Goal: Browse casually: Explore the website without a specific task or goal

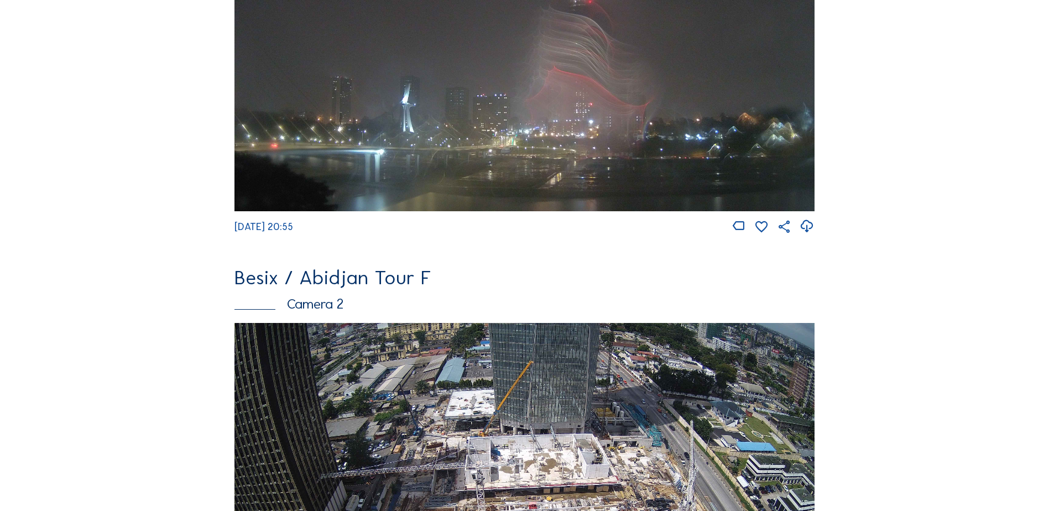
scroll to position [498, 0]
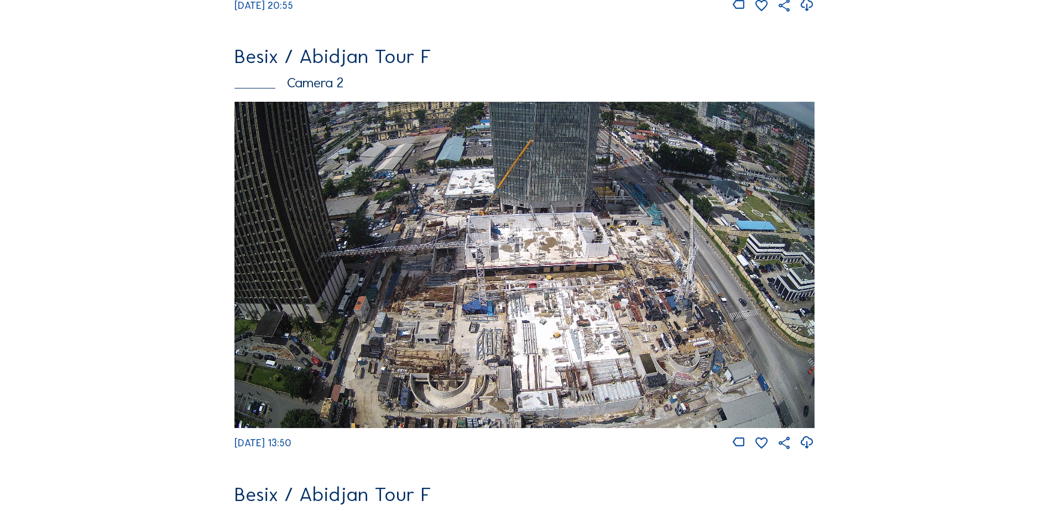
click at [542, 229] on img at bounding box center [524, 265] width 580 height 326
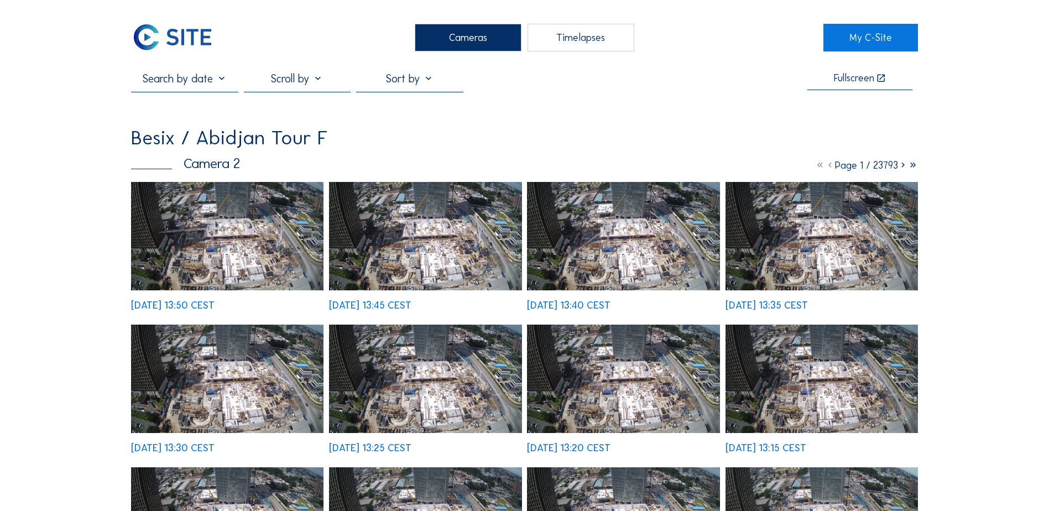
click at [254, 226] on img at bounding box center [227, 236] width 192 height 108
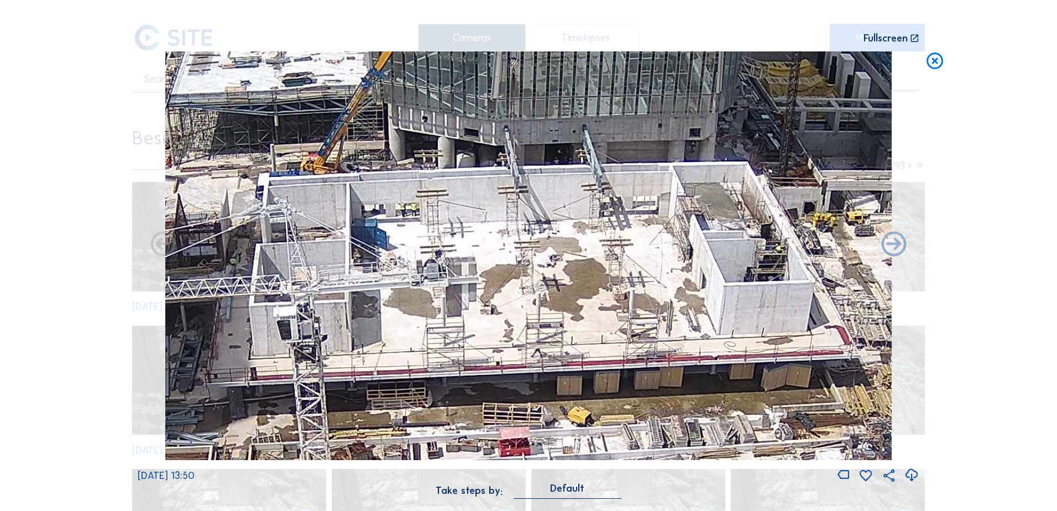
drag, startPoint x: 588, startPoint y: 189, endPoint x: 518, endPoint y: 258, distance: 98.5
click at [518, 258] on img at bounding box center [528, 255] width 727 height 409
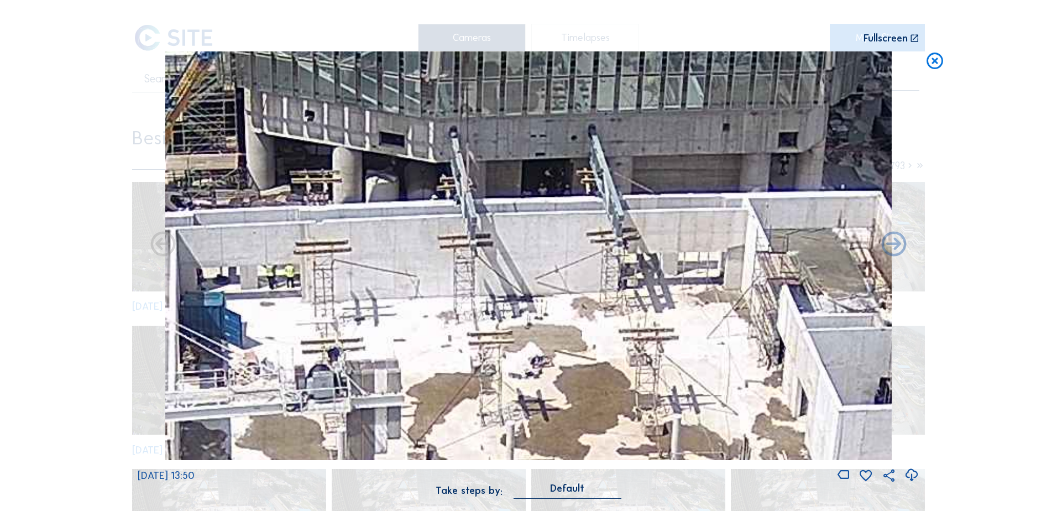
click at [477, 279] on img at bounding box center [528, 255] width 727 height 409
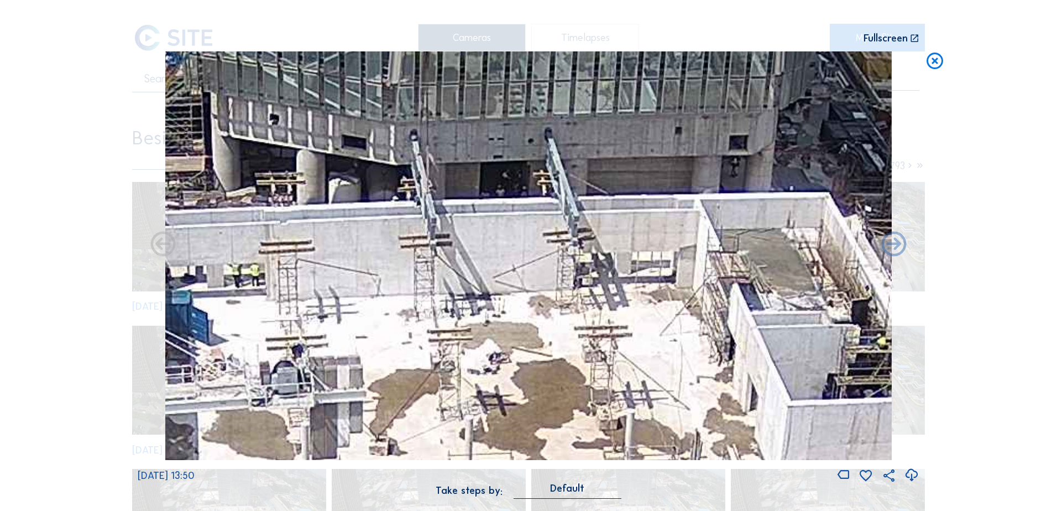
drag, startPoint x: 351, startPoint y: 264, endPoint x: 389, endPoint y: 143, distance: 127.0
click at [389, 128] on img at bounding box center [528, 255] width 727 height 409
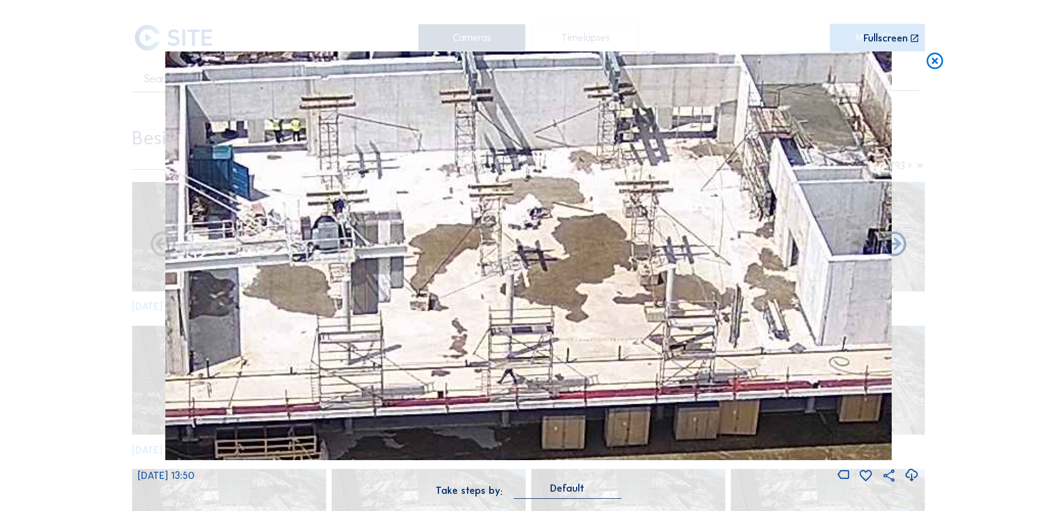
drag, startPoint x: 411, startPoint y: 289, endPoint x: 419, endPoint y: 269, distance: 21.4
click at [419, 269] on img at bounding box center [528, 255] width 727 height 409
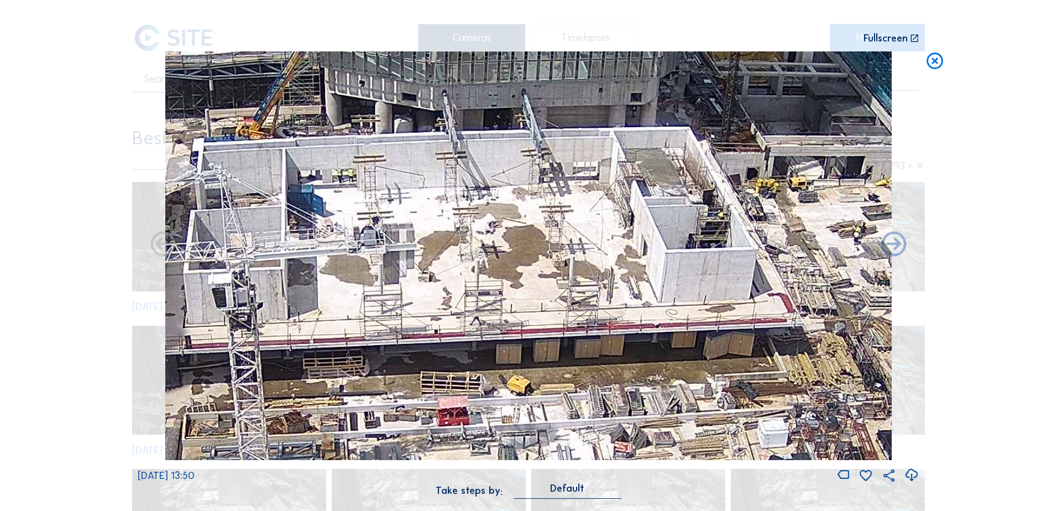
drag, startPoint x: 387, startPoint y: 328, endPoint x: 589, endPoint y: 192, distance: 243.8
click at [589, 192] on img at bounding box center [528, 255] width 727 height 409
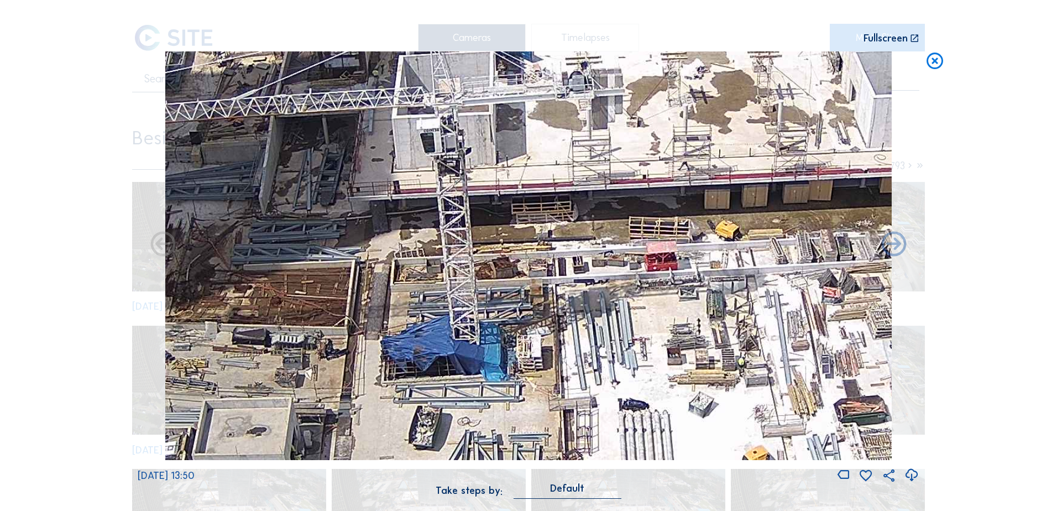
drag, startPoint x: 459, startPoint y: 340, endPoint x: 518, endPoint y: 244, distance: 112.2
click at [516, 247] on img at bounding box center [528, 255] width 727 height 409
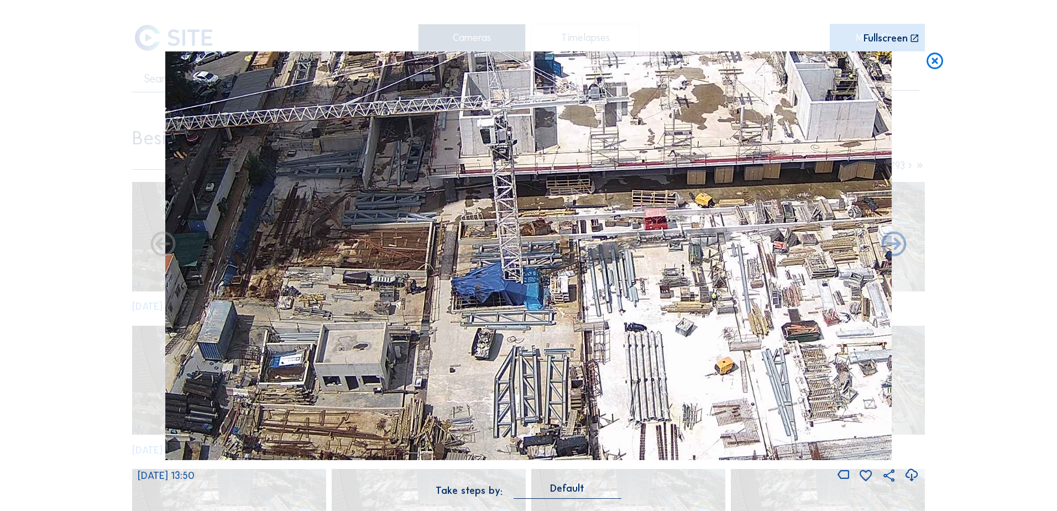
drag, startPoint x: 530, startPoint y: 271, endPoint x: 517, endPoint y: 306, distance: 37.8
click at [517, 306] on img at bounding box center [528, 255] width 727 height 409
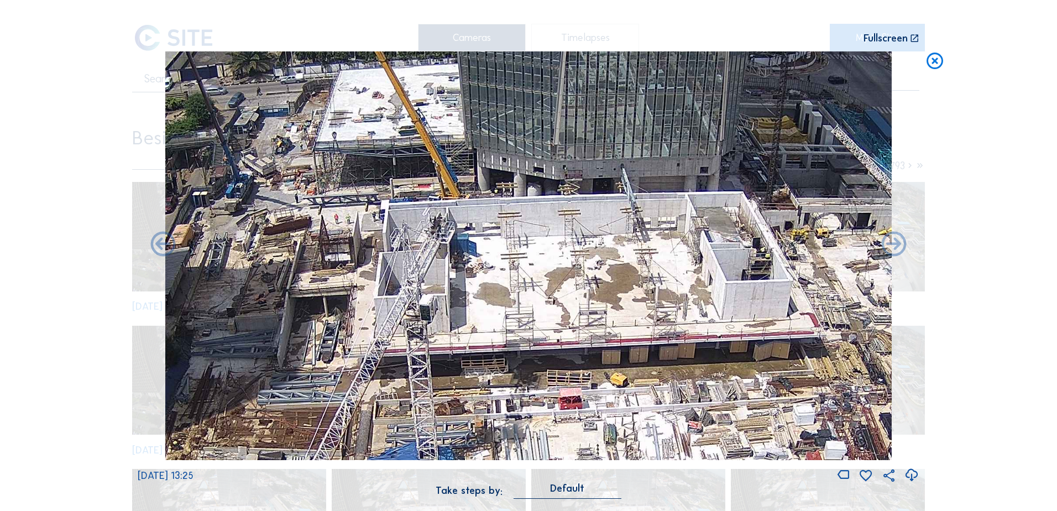
drag, startPoint x: 730, startPoint y: 129, endPoint x: 643, endPoint y: 312, distance: 202.5
click at [643, 312] on img at bounding box center [528, 255] width 727 height 409
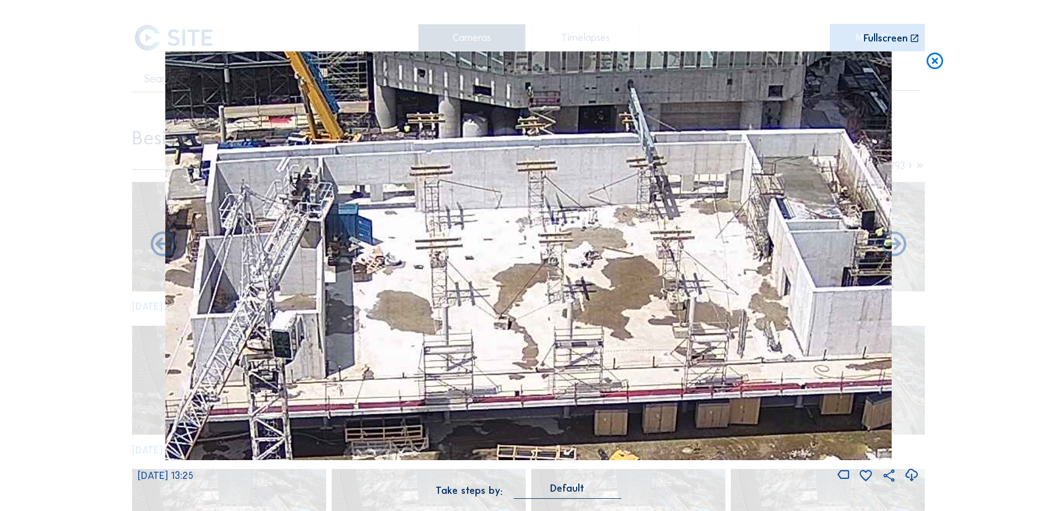
click at [561, 316] on img at bounding box center [528, 255] width 727 height 409
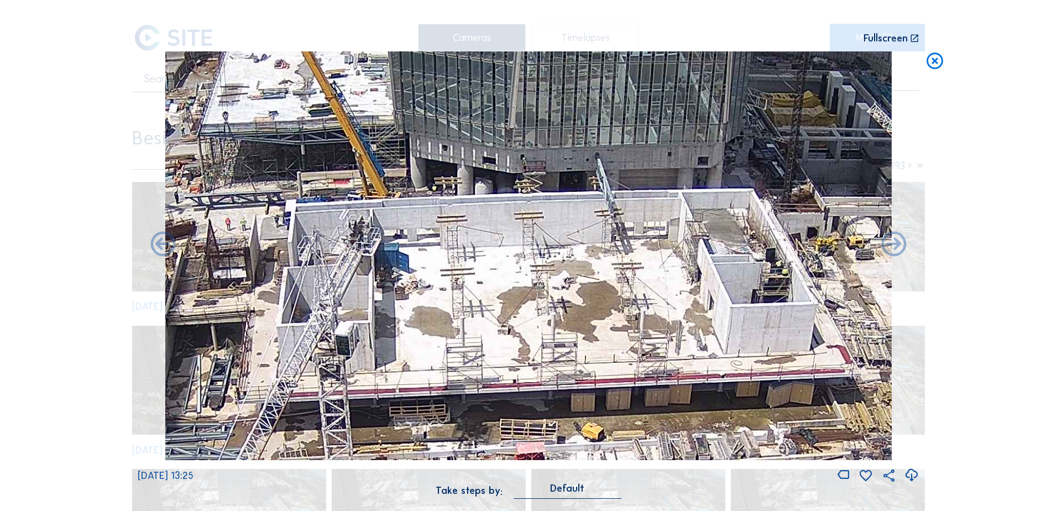
drag, startPoint x: 557, startPoint y: 320, endPoint x: 558, endPoint y: 308, distance: 11.7
click at [558, 308] on img at bounding box center [528, 255] width 727 height 409
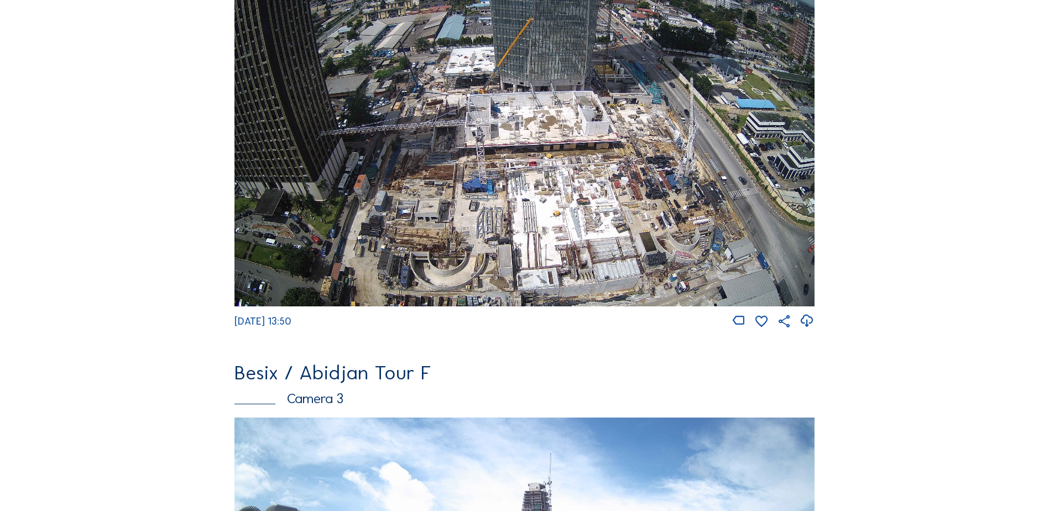
scroll to position [602, 0]
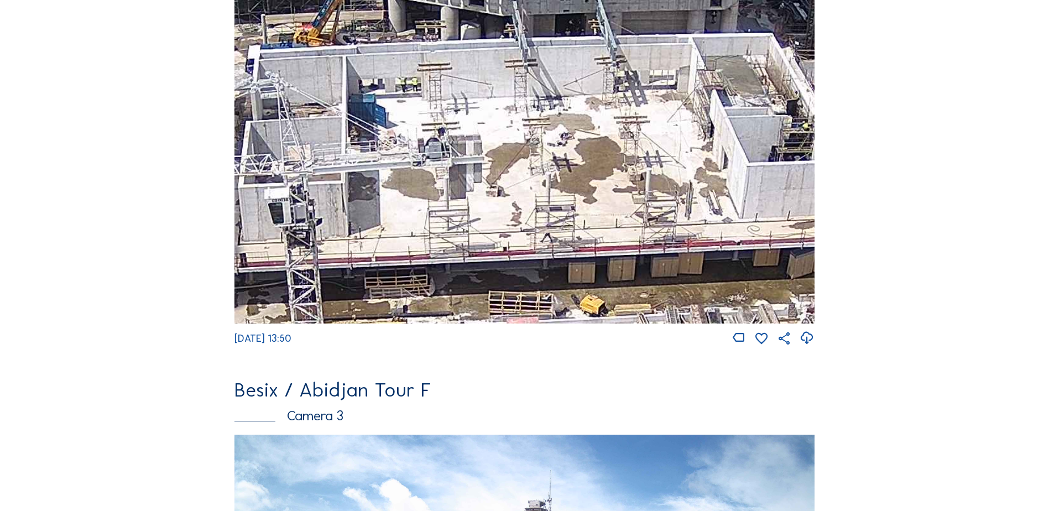
drag, startPoint x: 533, startPoint y: 215, endPoint x: 527, endPoint y: 180, distance: 34.8
click at [527, 180] on img at bounding box center [524, 160] width 580 height 326
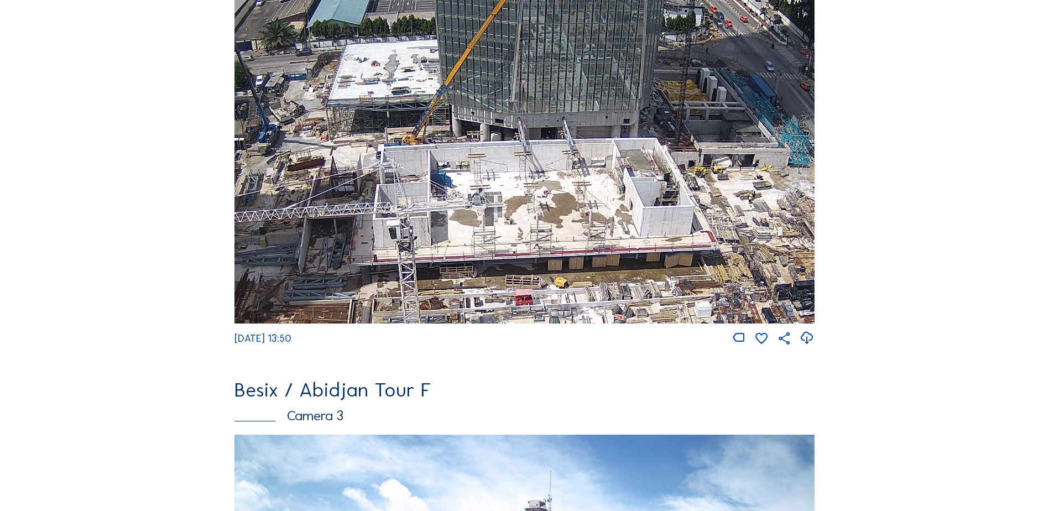
drag, startPoint x: 540, startPoint y: 201, endPoint x: 539, endPoint y: 243, distance: 42.0
click at [539, 243] on img at bounding box center [524, 160] width 580 height 326
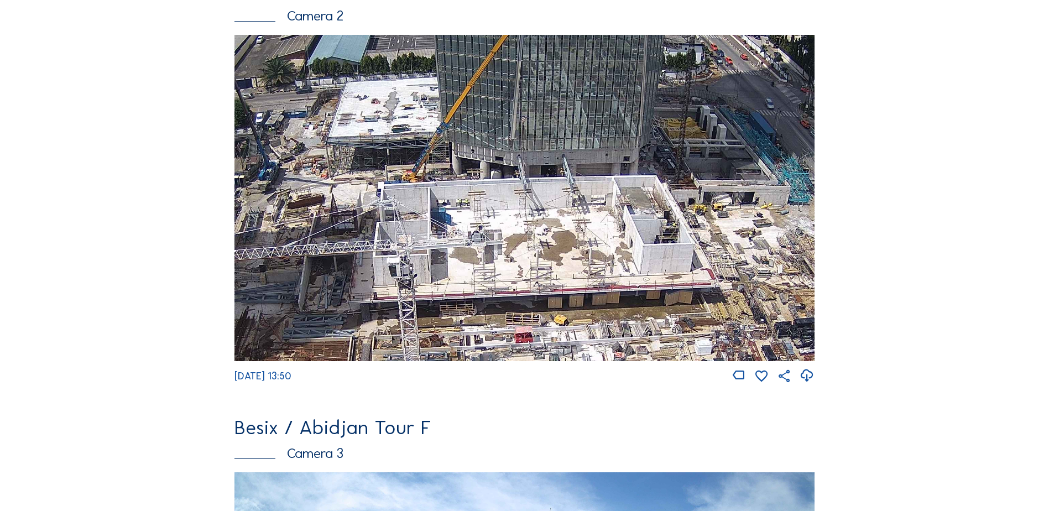
scroll to position [555, 0]
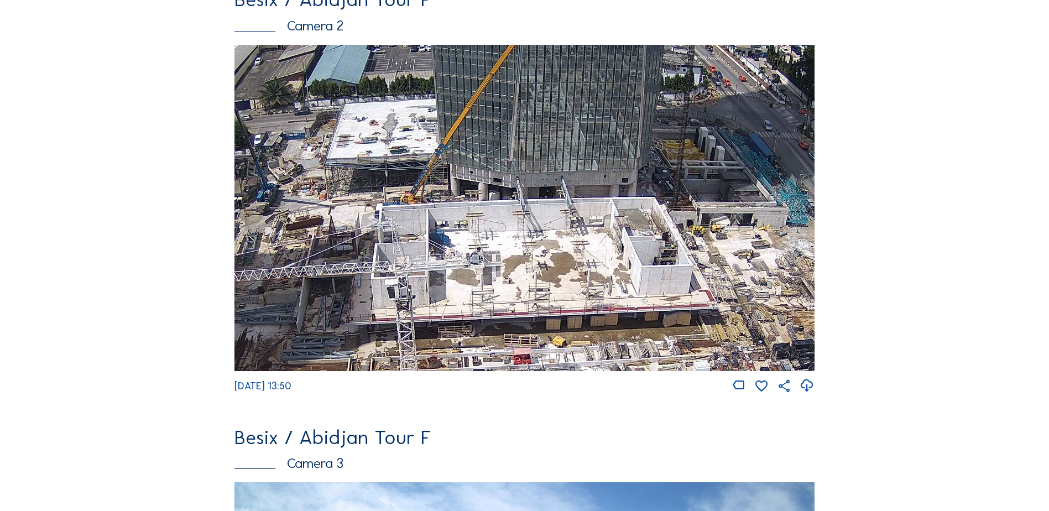
drag, startPoint x: 599, startPoint y: 155, endPoint x: 597, endPoint y: 166, distance: 11.2
click at [597, 166] on img at bounding box center [524, 208] width 580 height 326
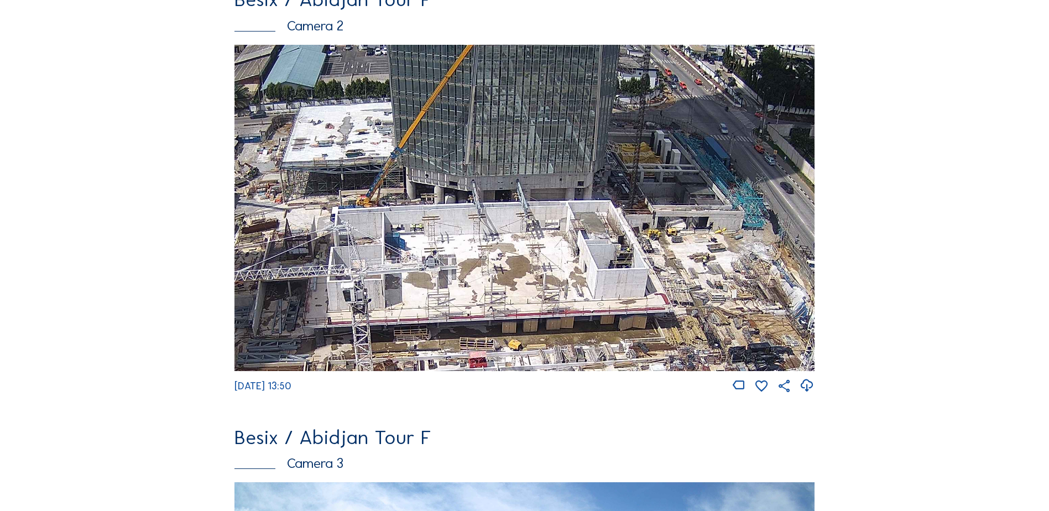
drag, startPoint x: 613, startPoint y: 213, endPoint x: 570, endPoint y: 217, distance: 43.3
click at [570, 217] on img at bounding box center [524, 208] width 580 height 326
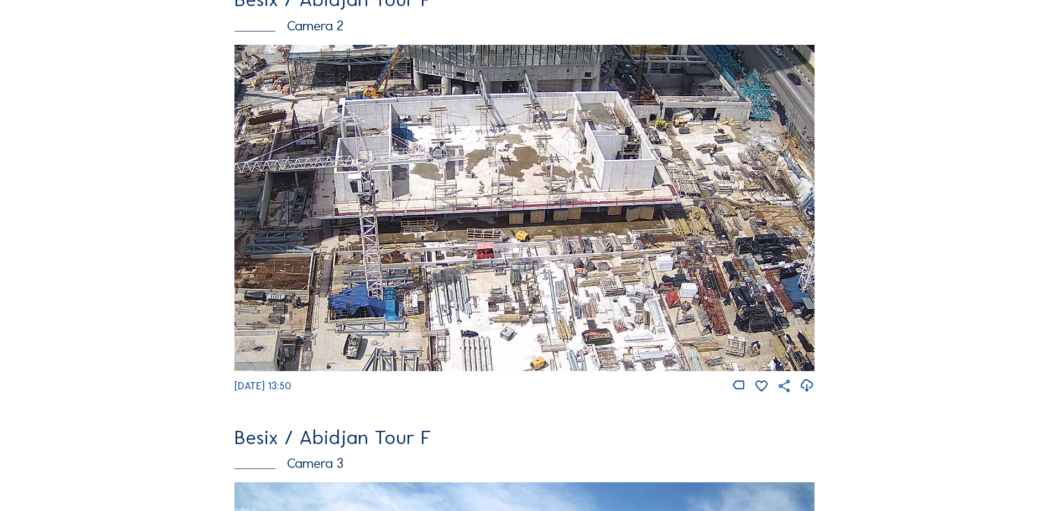
drag, startPoint x: 545, startPoint y: 261, endPoint x: 551, endPoint y: 154, distance: 106.9
click at [551, 154] on img at bounding box center [524, 208] width 580 height 326
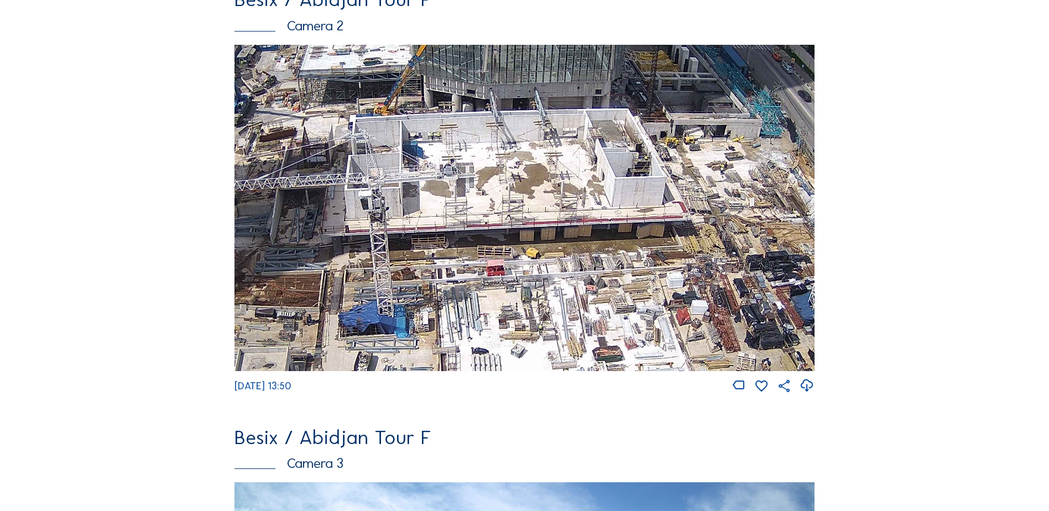
drag, startPoint x: 551, startPoint y: 154, endPoint x: 562, endPoint y: 169, distance: 18.1
click at [562, 169] on img at bounding box center [524, 208] width 580 height 326
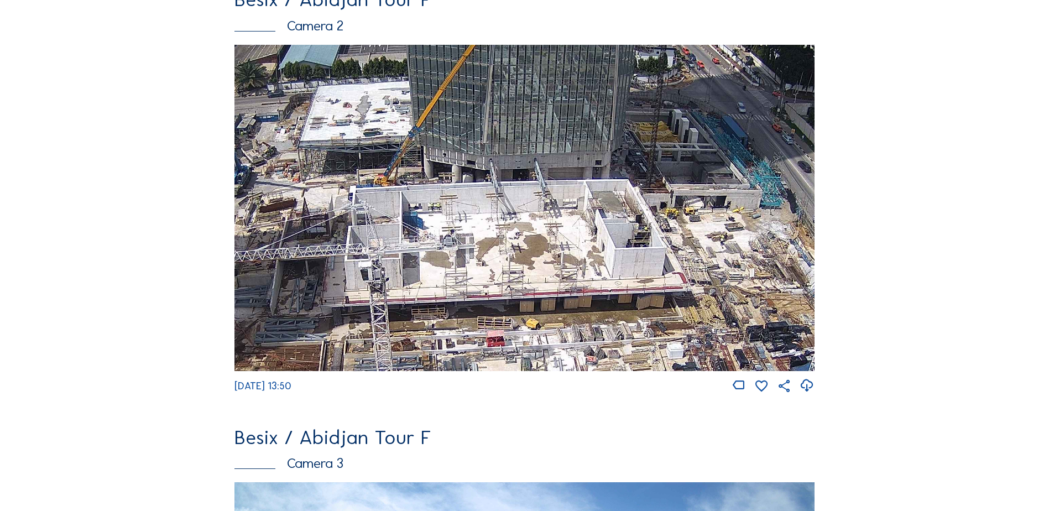
drag, startPoint x: 683, startPoint y: 102, endPoint x: 682, endPoint y: 173, distance: 70.2
click at [682, 173] on img at bounding box center [524, 208] width 580 height 326
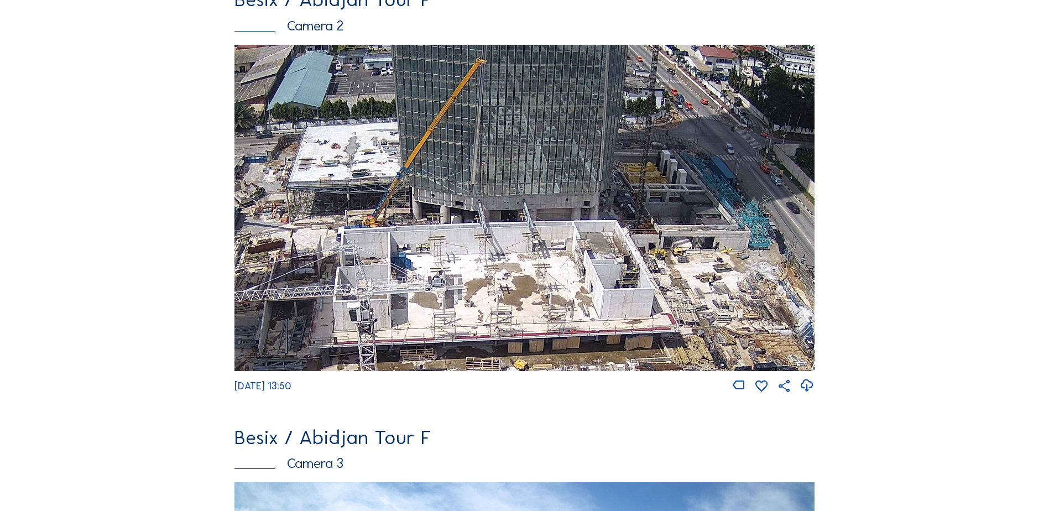
drag, startPoint x: 682, startPoint y: 173, endPoint x: 678, endPoint y: 206, distance: 34.0
click at [678, 206] on img at bounding box center [524, 208] width 580 height 326
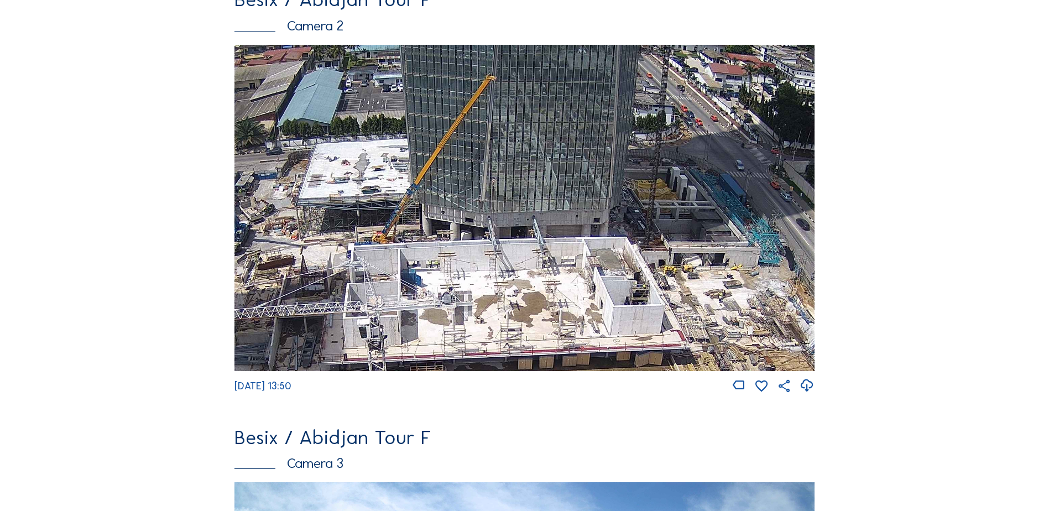
drag, startPoint x: 678, startPoint y: 206, endPoint x: 681, endPoint y: 230, distance: 23.9
click at [681, 230] on img at bounding box center [524, 208] width 580 height 326
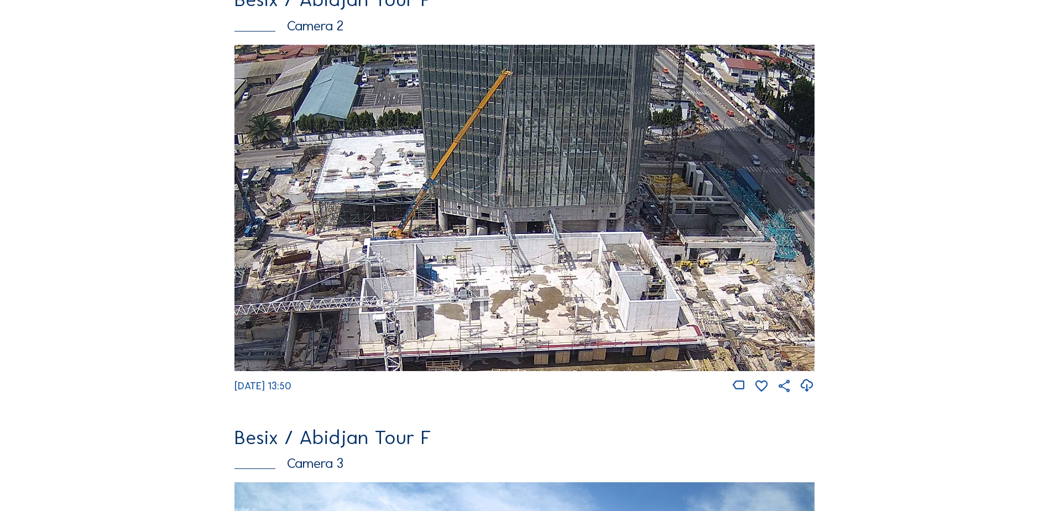
drag, startPoint x: 592, startPoint y: 262, endPoint x: 607, endPoint y: 258, distance: 16.0
click at [607, 258] on img at bounding box center [524, 208] width 580 height 326
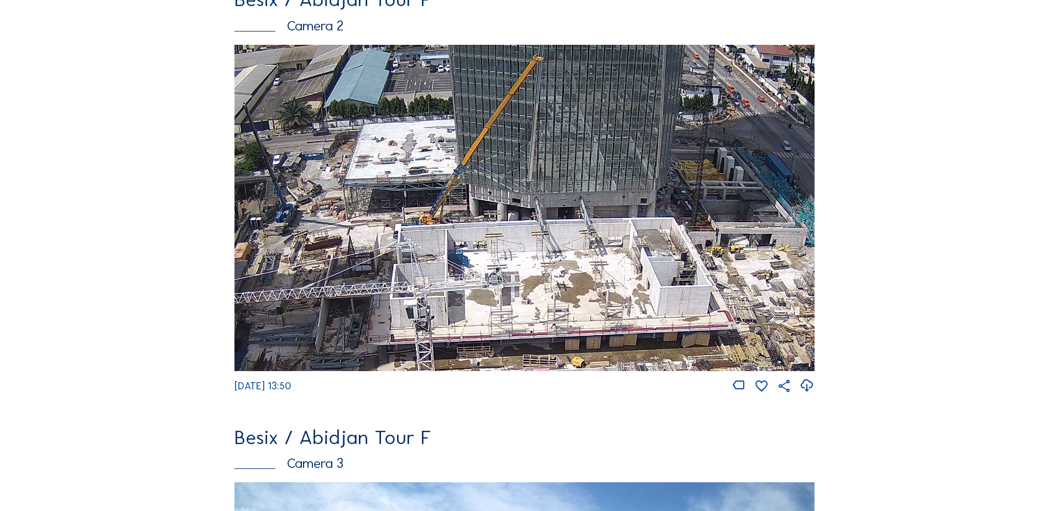
drag, startPoint x: 607, startPoint y: 258, endPoint x: 629, endPoint y: 247, distance: 24.5
click at [629, 247] on img at bounding box center [524, 208] width 580 height 326
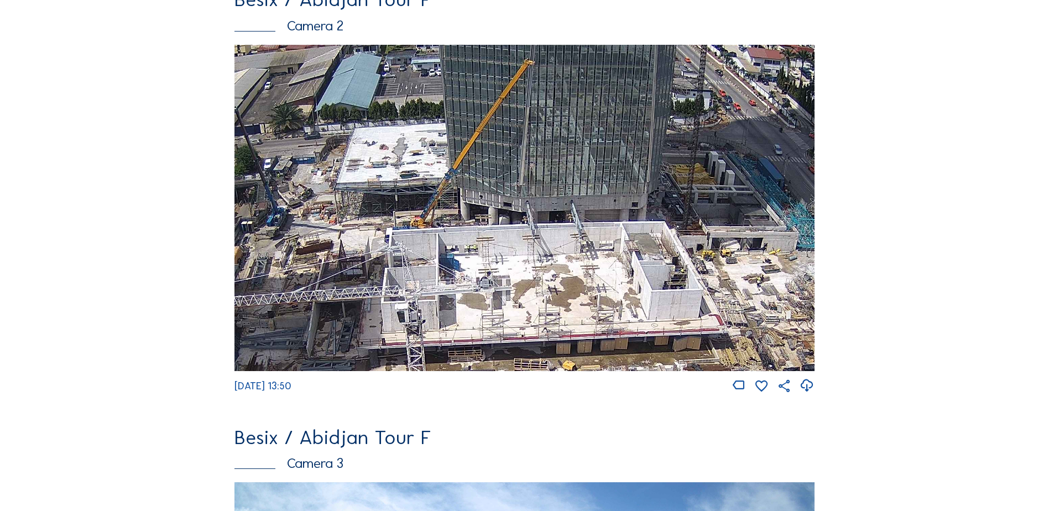
click at [93, 192] on div "Cameras Timelapses My C-Site Feed Photo Show Map Search Fullscreen Besix / Abid…" at bounding box center [524, 409] width 1049 height 1928
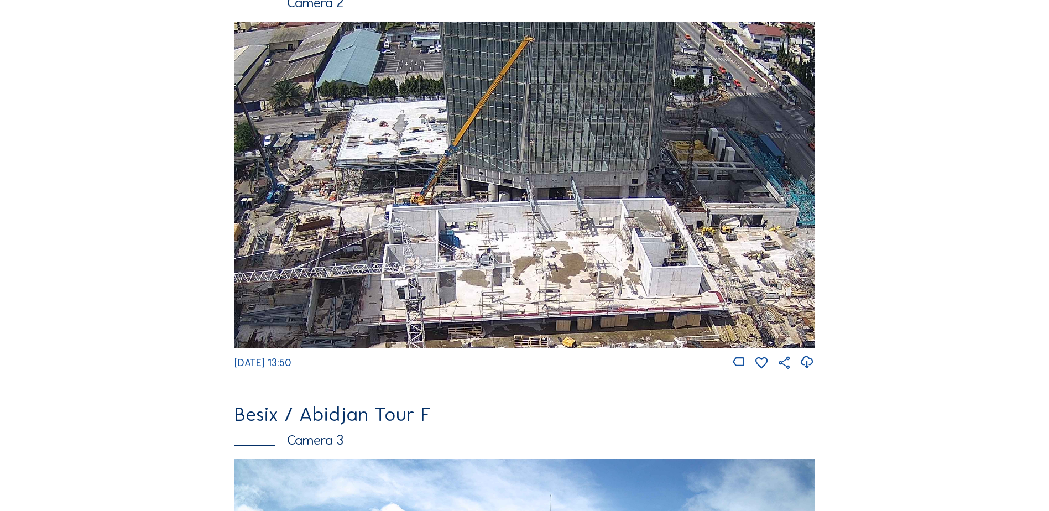
scroll to position [579, 0]
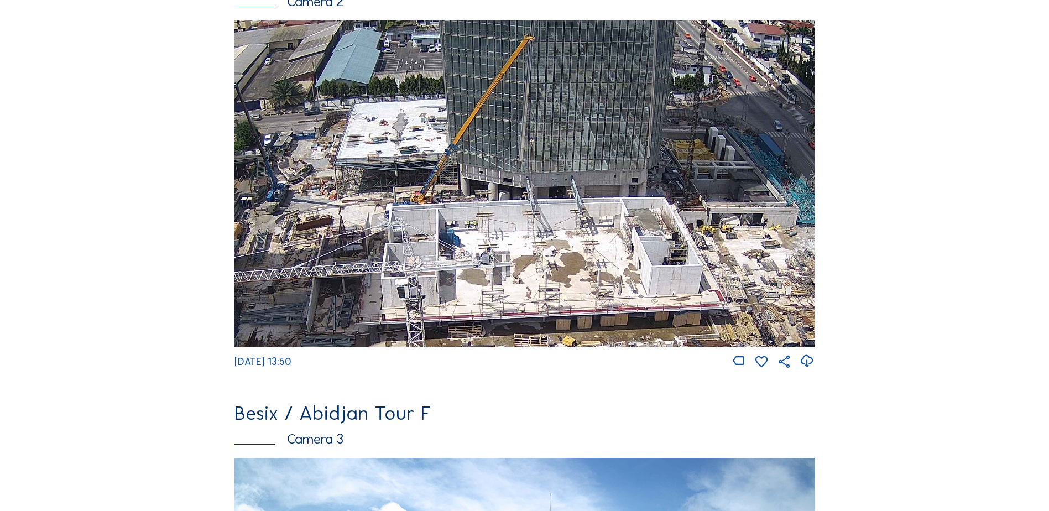
click at [326, 7] on div "Camera 2" at bounding box center [524, 1] width 580 height 14
click at [315, 8] on div "Camera 2" at bounding box center [524, 1] width 580 height 14
click at [310, 91] on img at bounding box center [524, 183] width 580 height 326
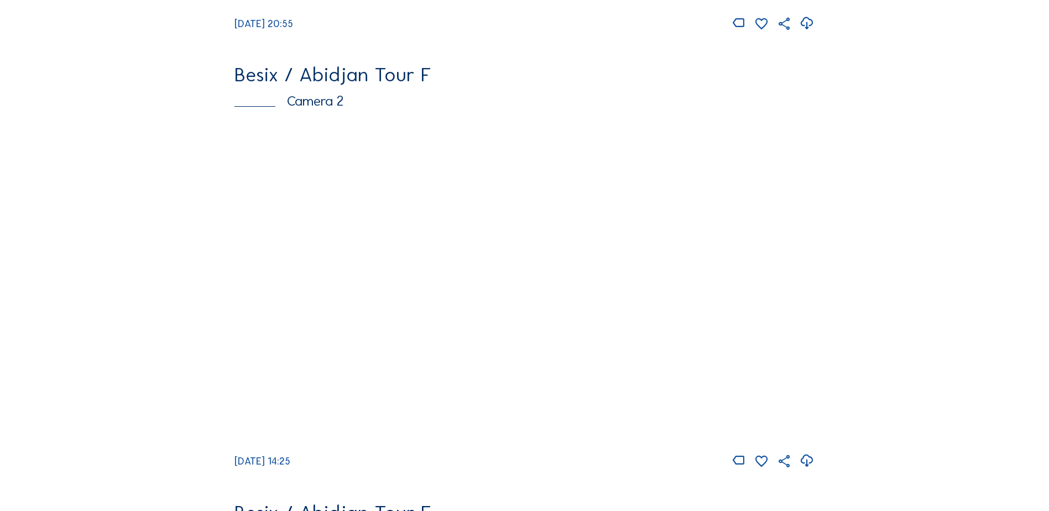
scroll to position [481, 0]
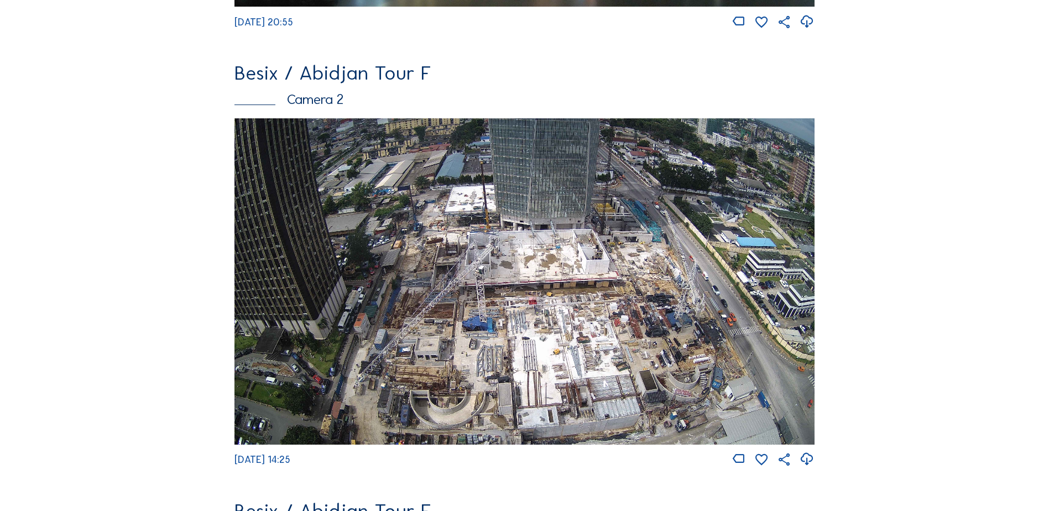
click at [379, 313] on img at bounding box center [524, 281] width 580 height 326
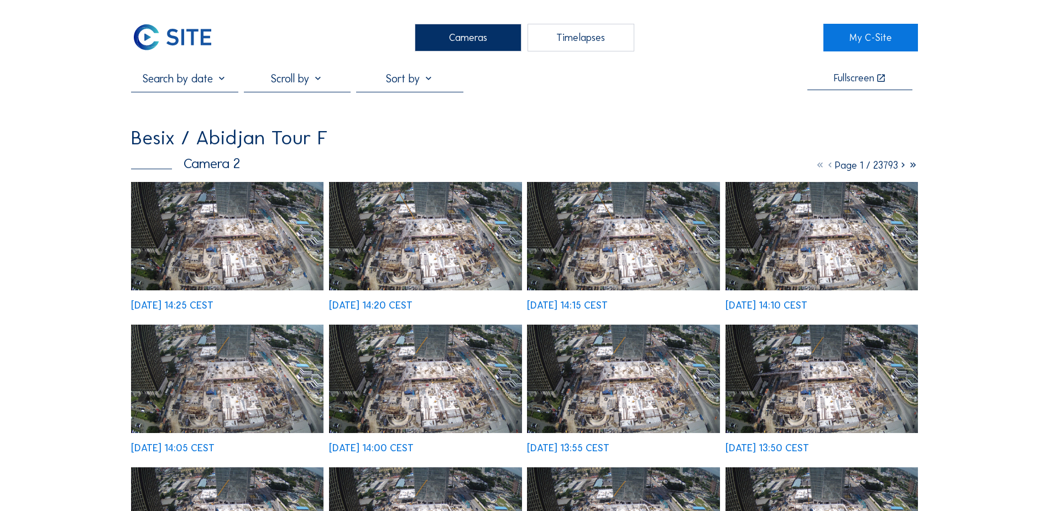
click at [138, 217] on img at bounding box center [227, 236] width 192 height 108
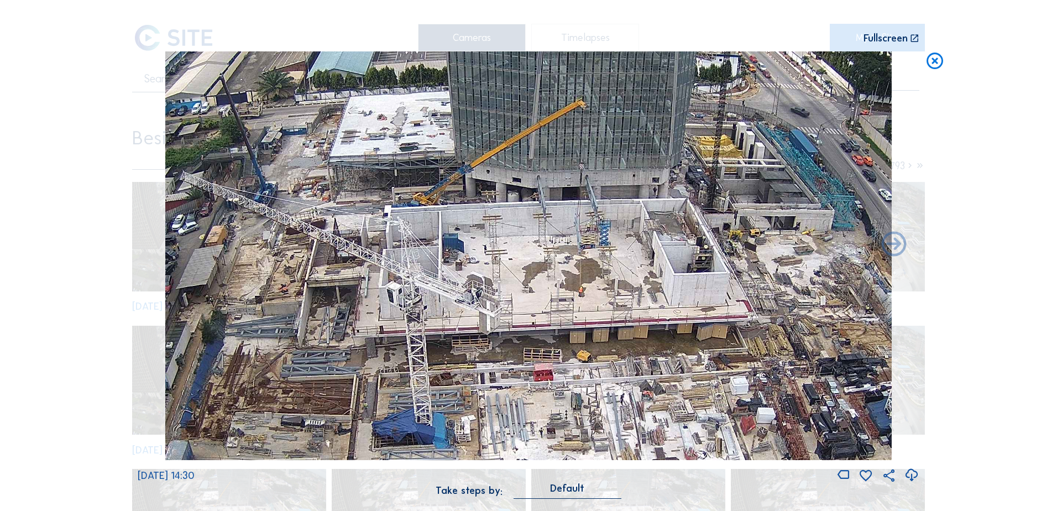
drag, startPoint x: 524, startPoint y: 198, endPoint x: 519, endPoint y: 227, distance: 29.8
click at [519, 227] on img at bounding box center [528, 255] width 727 height 409
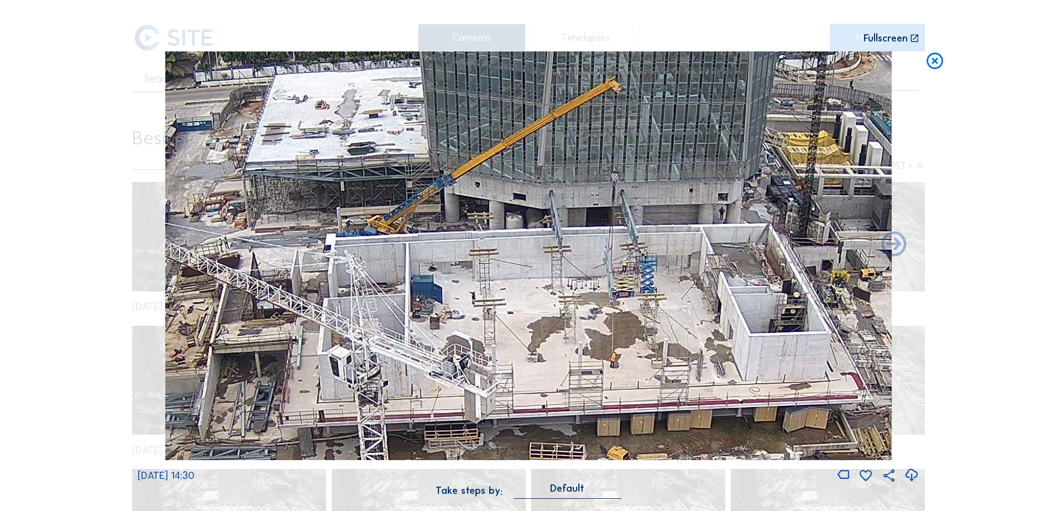
drag, startPoint x: 505, startPoint y: 223, endPoint x: 504, endPoint y: 248, distance: 24.9
click at [504, 248] on img at bounding box center [528, 255] width 727 height 409
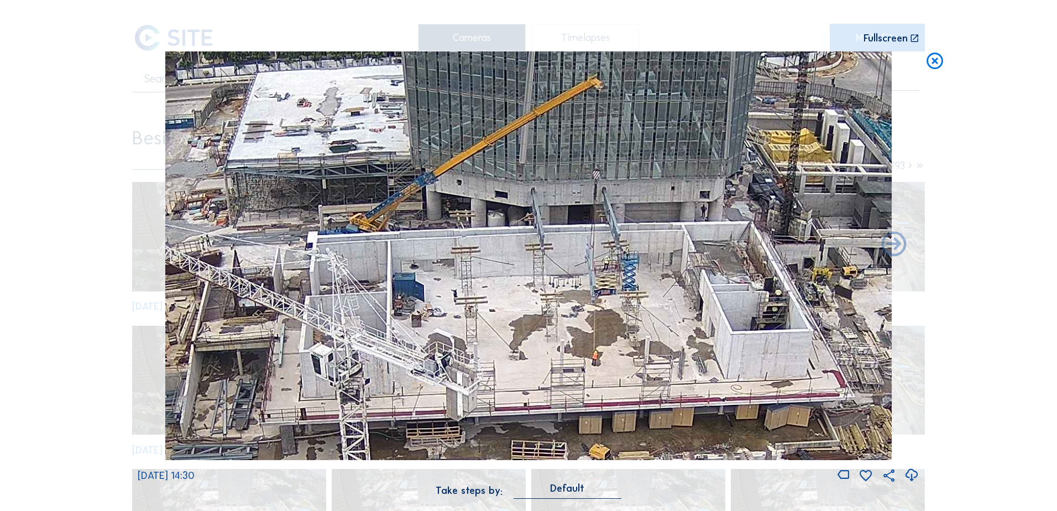
drag, startPoint x: 381, startPoint y: 327, endPoint x: 358, endPoint y: 322, distance: 23.2
click at [358, 322] on img at bounding box center [528, 255] width 727 height 409
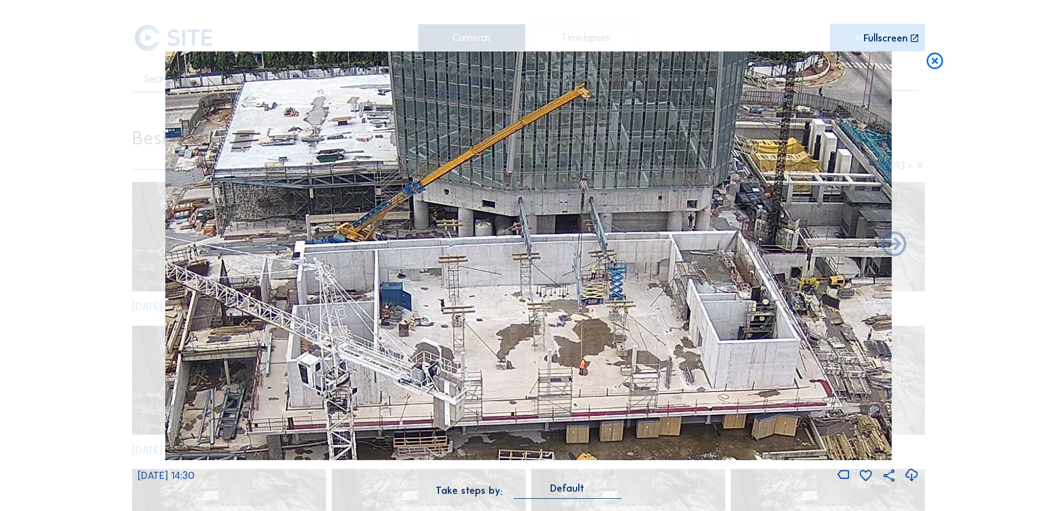
drag, startPoint x: 385, startPoint y: 270, endPoint x: 377, endPoint y: 281, distance: 14.3
click at [377, 281] on img at bounding box center [528, 255] width 727 height 409
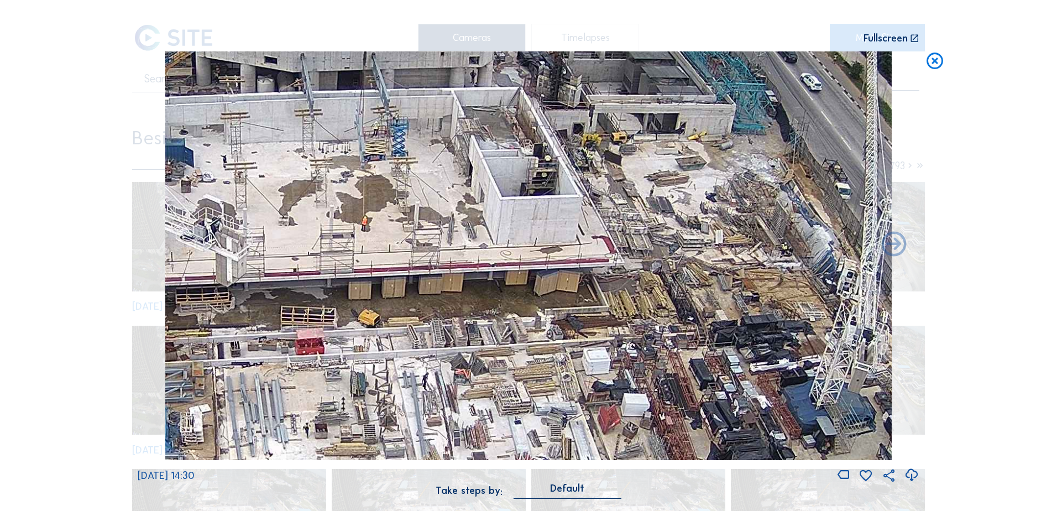
drag, startPoint x: 806, startPoint y: 346, endPoint x: 567, endPoint y: 195, distance: 283.3
click at [567, 195] on img at bounding box center [528, 255] width 727 height 409
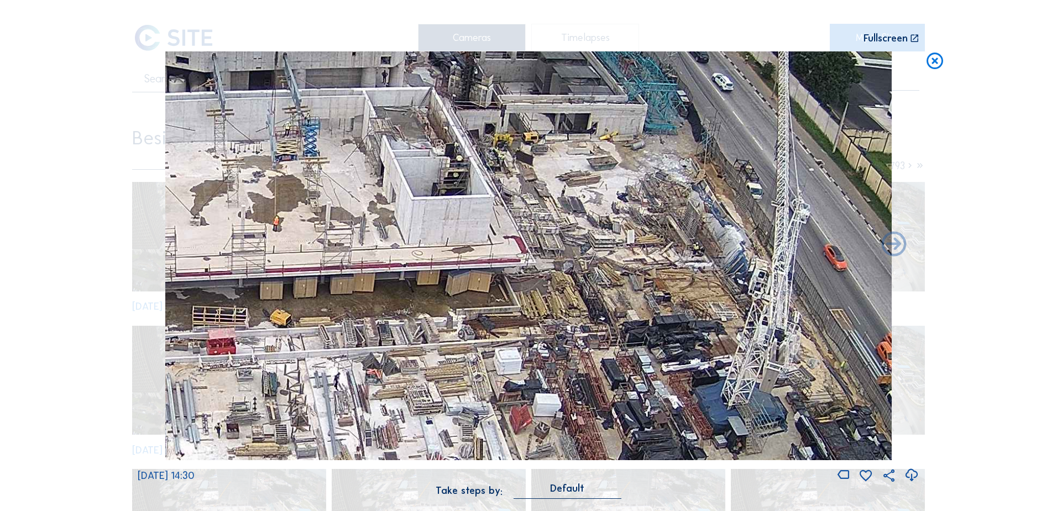
drag, startPoint x: 633, startPoint y: 242, endPoint x: 566, endPoint y: 250, distance: 66.9
click at [566, 250] on img at bounding box center [528, 255] width 727 height 409
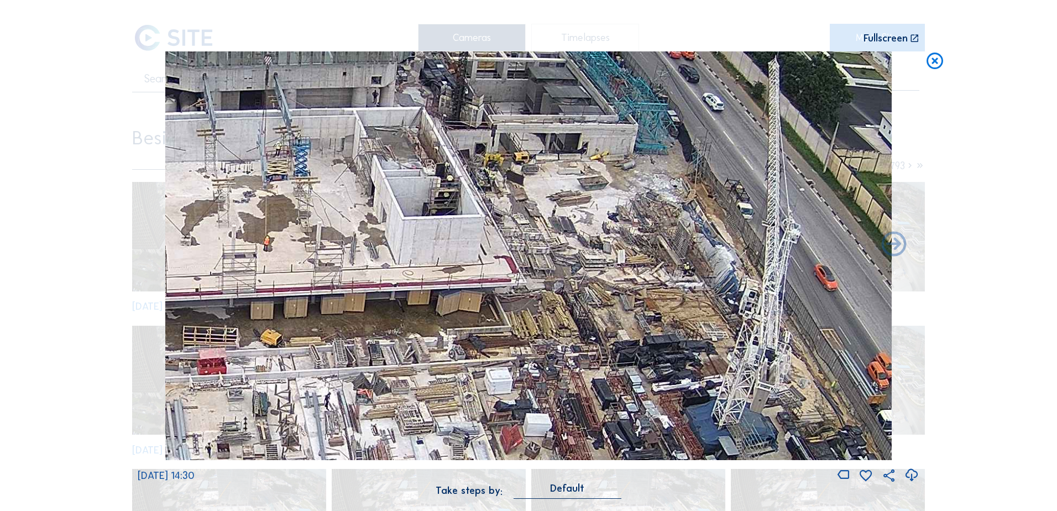
drag, startPoint x: 646, startPoint y: 179, endPoint x: 631, endPoint y: 210, distance: 34.6
click at [631, 210] on img at bounding box center [528, 255] width 727 height 409
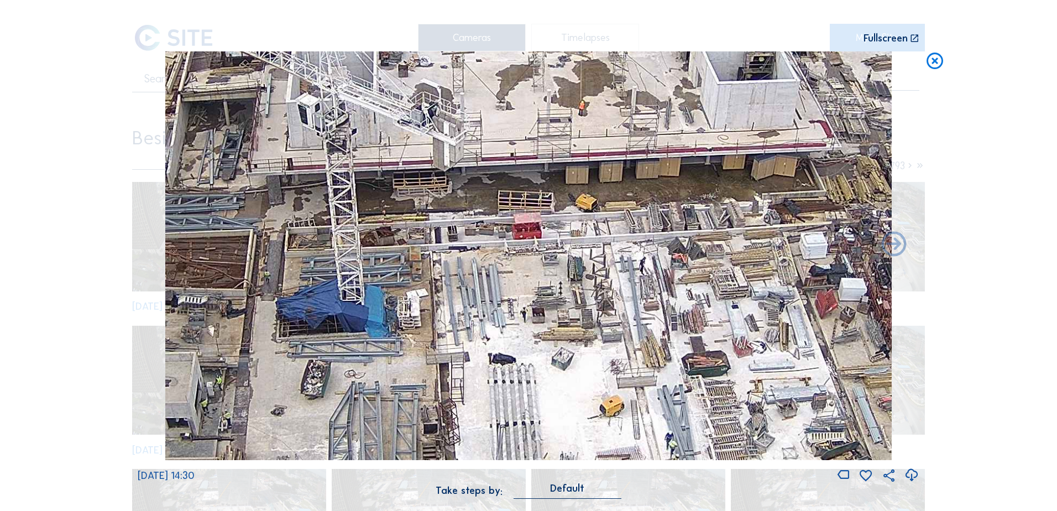
drag, startPoint x: 480, startPoint y: 285, endPoint x: 805, endPoint y: 134, distance: 358.2
click at [805, 134] on img at bounding box center [528, 255] width 727 height 409
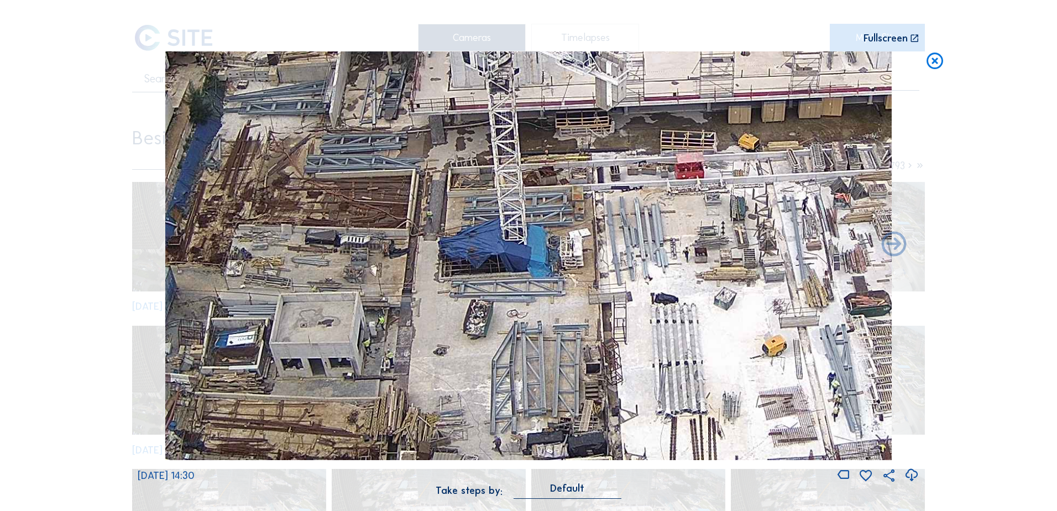
drag, startPoint x: 431, startPoint y: 351, endPoint x: 587, endPoint y: 295, distance: 165.4
click at [587, 295] on img at bounding box center [528, 255] width 727 height 409
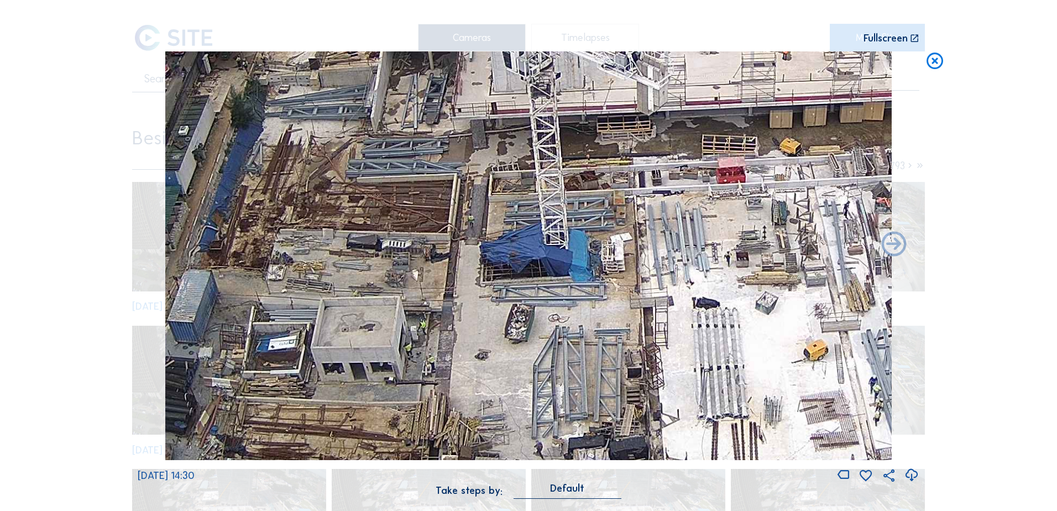
drag, startPoint x: 587, startPoint y: 295, endPoint x: 628, endPoint y: 300, distance: 41.2
click at [628, 300] on img at bounding box center [528, 255] width 727 height 409
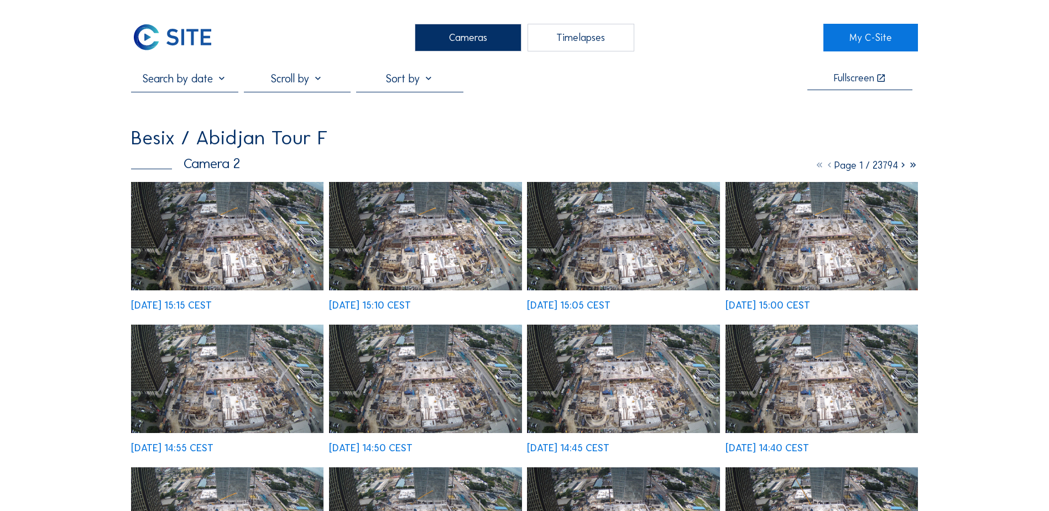
click at [178, 207] on img at bounding box center [227, 236] width 192 height 108
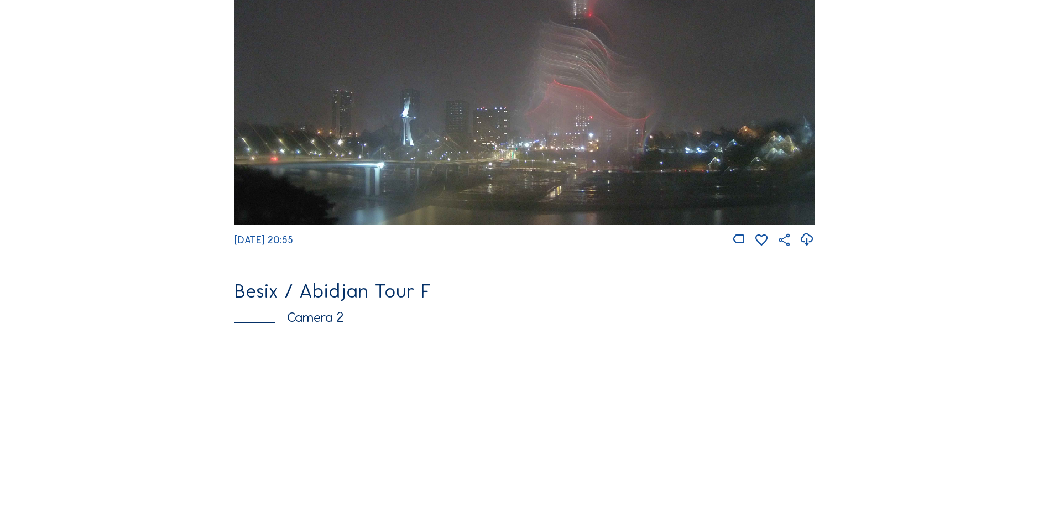
scroll to position [442, 0]
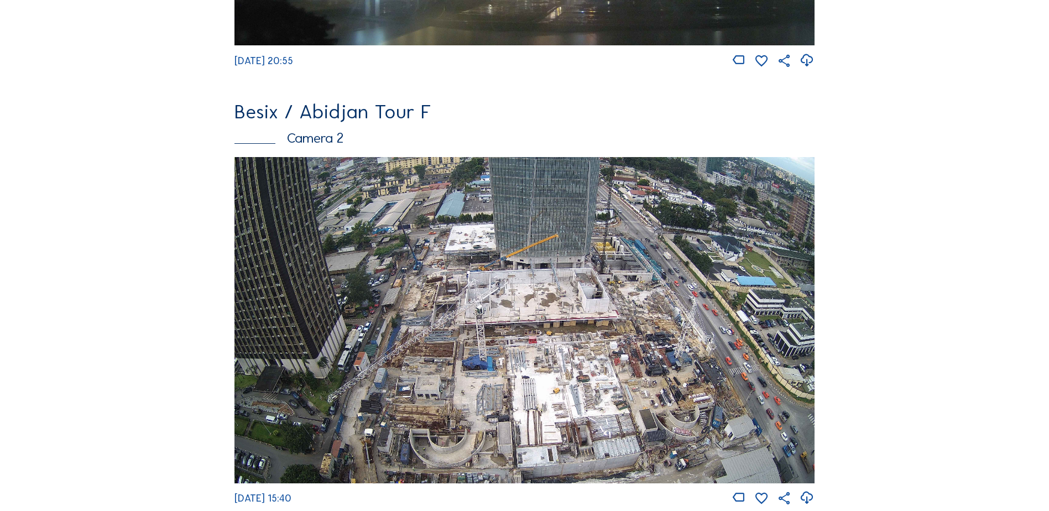
click at [808, 504] on icon at bounding box center [807, 498] width 15 height 18
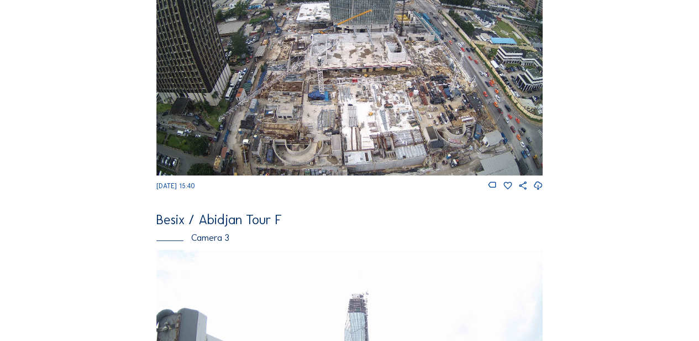
scroll to position [441, 0]
